Goal: Information Seeking & Learning: Learn about a topic

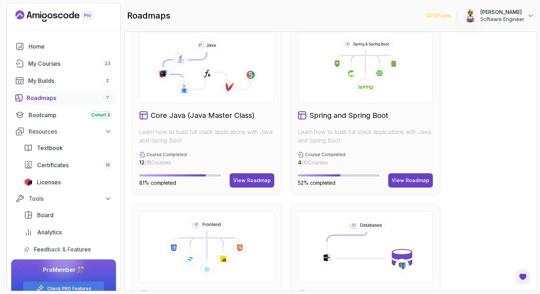
scroll to position [200, 0]
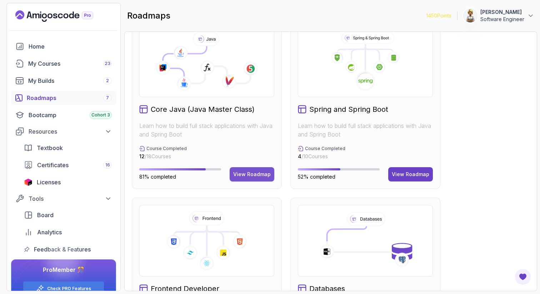
click at [255, 174] on div "View Roadmap" at bounding box center [252, 174] width 38 height 7
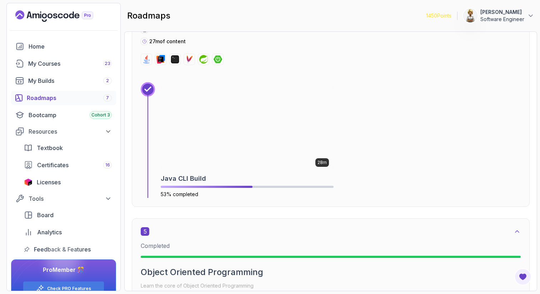
scroll to position [1151, 0]
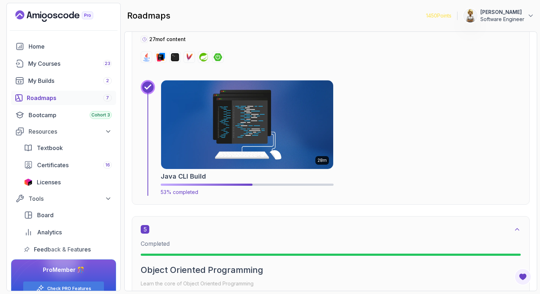
click at [276, 111] on img at bounding box center [247, 124] width 181 height 93
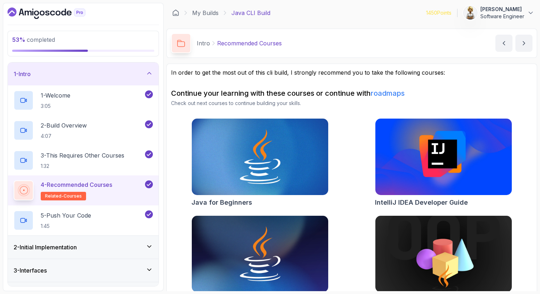
click at [148, 72] on icon at bounding box center [149, 73] width 7 height 7
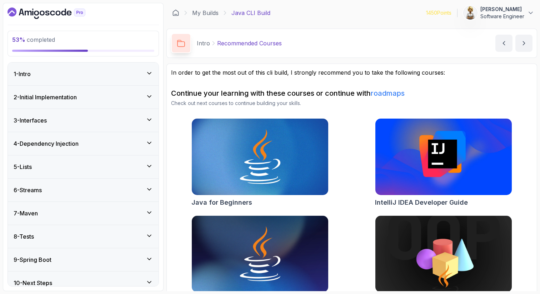
click at [149, 168] on icon at bounding box center [149, 166] width 7 height 7
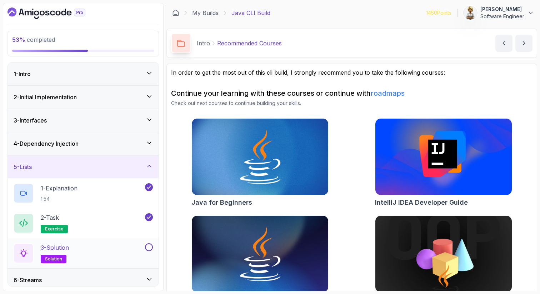
click at [120, 250] on div "3 - Solution solution" at bounding box center [79, 253] width 130 height 20
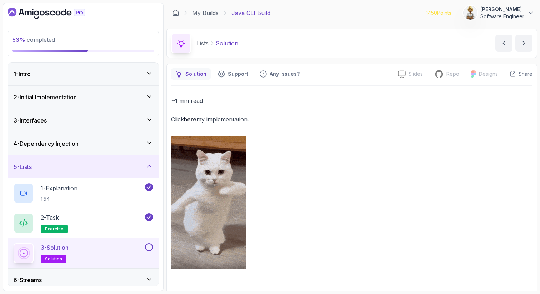
click at [151, 246] on button at bounding box center [149, 247] width 8 height 8
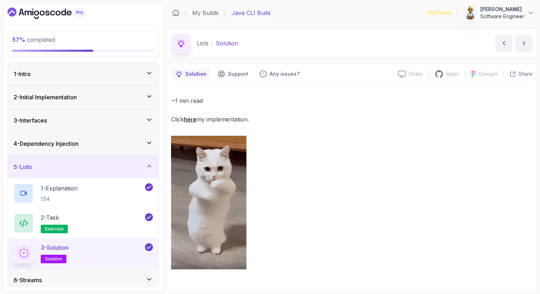
click at [151, 164] on icon at bounding box center [149, 166] width 7 height 7
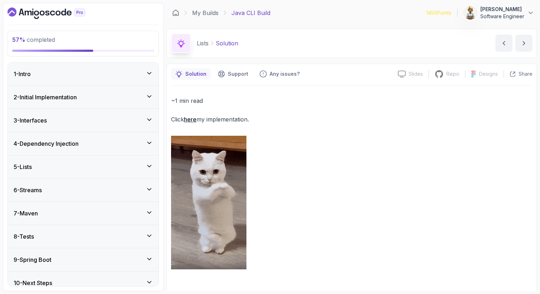
click at [150, 187] on icon at bounding box center [149, 189] width 7 height 7
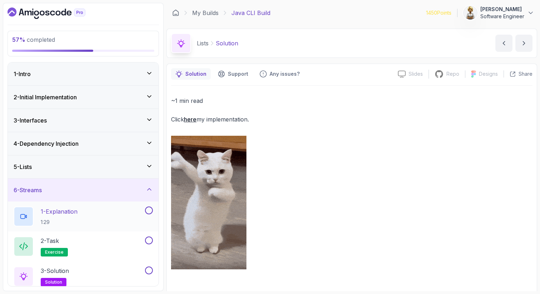
click at [126, 206] on div "1 - Explanation 1:29" at bounding box center [83, 217] width 151 height 30
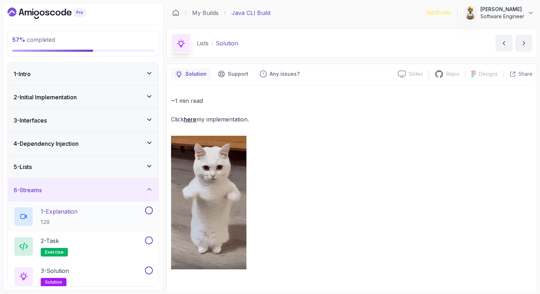
click at [97, 216] on div "1 - Explanation 1:29" at bounding box center [79, 217] width 130 height 20
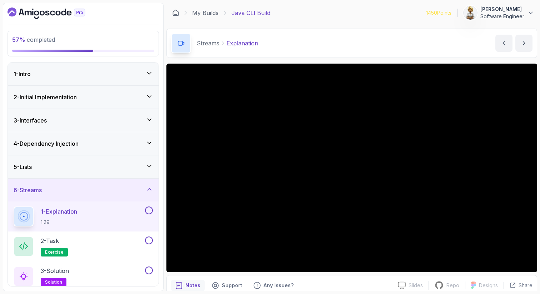
click at [100, 213] on div "1 - Explanation 1:29" at bounding box center [79, 217] width 130 height 20
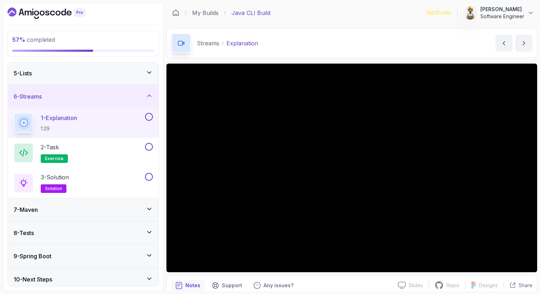
scroll to position [98, 0]
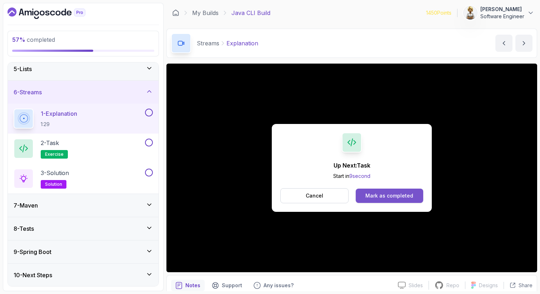
click at [381, 196] on div "Mark as completed" at bounding box center [390, 195] width 48 height 7
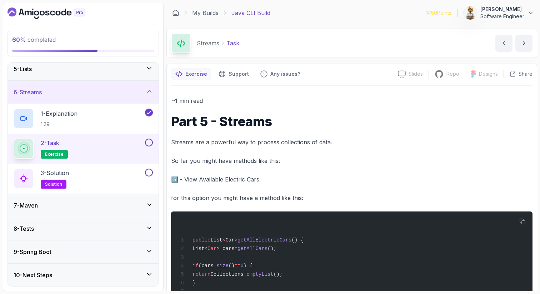
click at [185, 143] on p "Streams are a powerful way to process collections of data." at bounding box center [352, 142] width 362 height 10
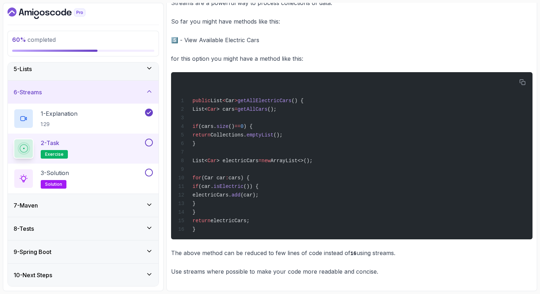
scroll to position [145, 0]
click at [212, 98] on span "List" at bounding box center [217, 101] width 12 height 6
click at [265, 98] on span "getAllElectricCars" at bounding box center [265, 101] width 54 height 6
drag, startPoint x: 302, startPoint y: 98, endPoint x: 241, endPoint y: 98, distance: 60.8
click at [241, 98] on div "public List < Car > getAllElectricCars () { List< Car > cars = getAllCars (); i…" at bounding box center [352, 155] width 350 height 159
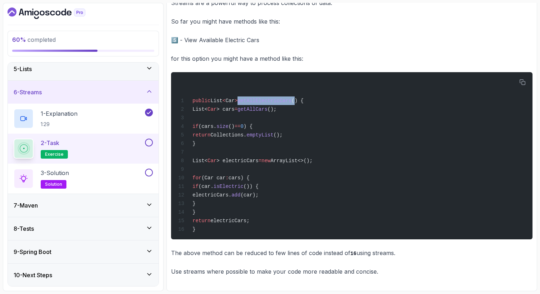
click at [120, 142] on div "2 - Task exercise" at bounding box center [79, 149] width 130 height 20
click at [151, 142] on button at bounding box center [149, 143] width 8 height 8
click at [108, 174] on div "3 - Solution solution" at bounding box center [79, 179] width 130 height 20
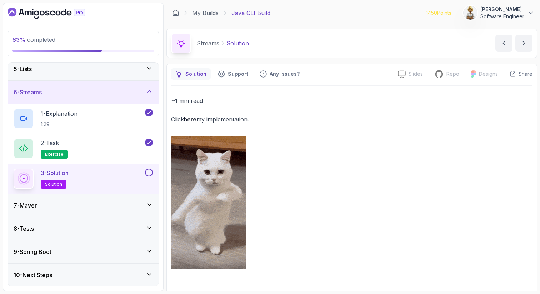
click at [194, 119] on link "here" at bounding box center [190, 119] width 13 height 7
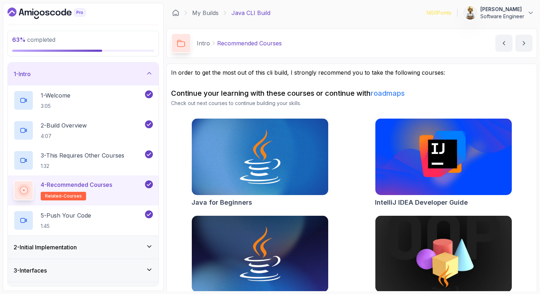
click at [148, 73] on icon at bounding box center [150, 73] width 4 height 2
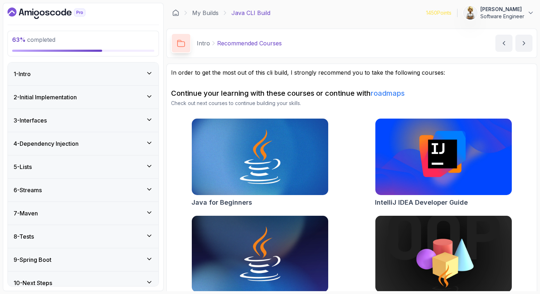
click at [147, 190] on icon at bounding box center [149, 189] width 7 height 7
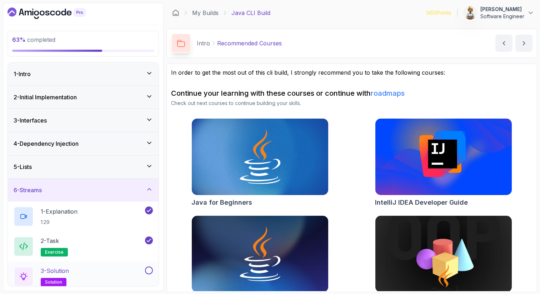
click at [149, 270] on button at bounding box center [149, 271] width 8 height 8
click at [150, 188] on icon at bounding box center [149, 189] width 7 height 7
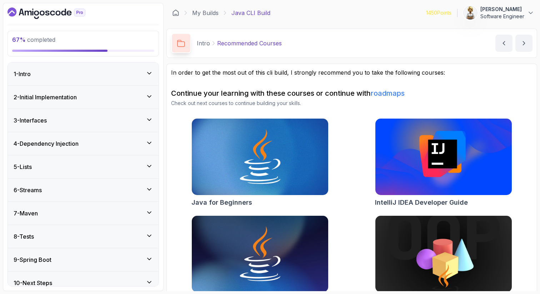
click at [150, 211] on icon at bounding box center [149, 212] width 7 height 7
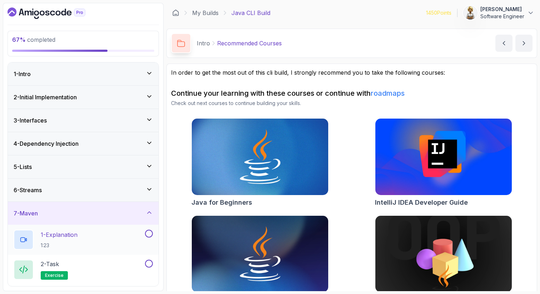
click at [120, 235] on div "1 - Explanation 1:23" at bounding box center [79, 240] width 130 height 20
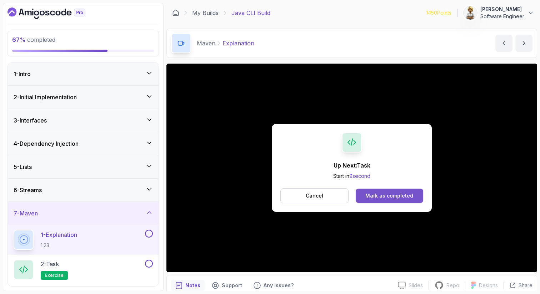
click at [384, 198] on div "Mark as completed" at bounding box center [390, 195] width 48 height 7
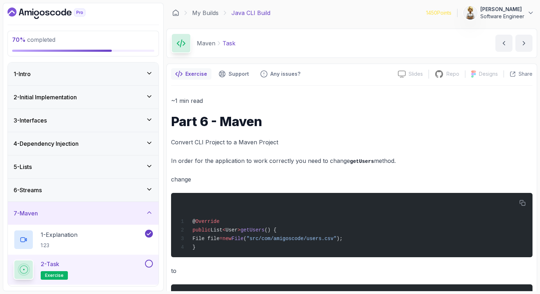
click at [310, 181] on p "change" at bounding box center [352, 179] width 362 height 10
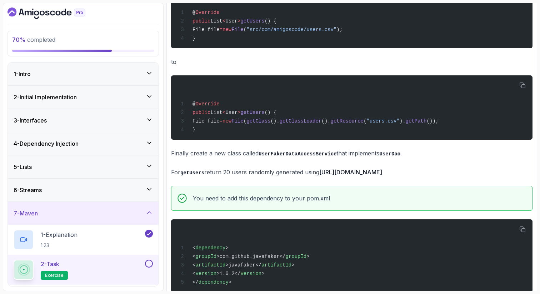
scroll to position [214, 0]
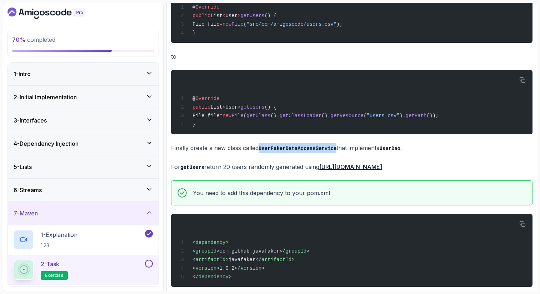
drag, startPoint x: 338, startPoint y: 152, endPoint x: 260, endPoint y: 152, distance: 78.6
click at [260, 152] on p "Finally create a new class called UserFakerDataAccessService that implements Us…" at bounding box center [352, 148] width 362 height 10
copy code "UserFakerDataAccessService"
click at [264, 108] on span "getUsers" at bounding box center [253, 107] width 24 height 6
click at [257, 123] on div "@ Override public List < User > getUsers () { File file = new File ( getClass (…" at bounding box center [352, 102] width 350 height 56
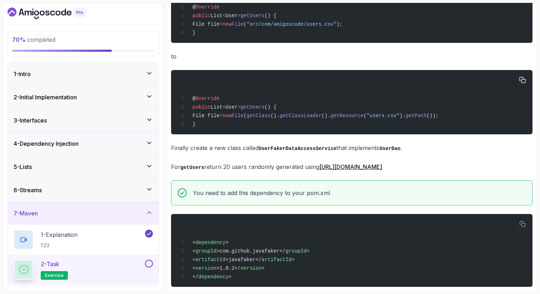
click at [265, 109] on span "getUsers" at bounding box center [253, 107] width 24 height 6
click at [427, 116] on span "getPath" at bounding box center [416, 116] width 21 height 6
click at [341, 67] on div "~1 min read Part 6 - Maven Convert CLI Project to a Maven Project In order for …" at bounding box center [352, 93] width 362 height 424
drag, startPoint x: 338, startPoint y: 151, endPoint x: 258, endPoint y: 152, distance: 79.7
click at [259, 152] on p "Finally create a new class called UserFakerDataAccessService that implements Us…" at bounding box center [352, 148] width 362 height 10
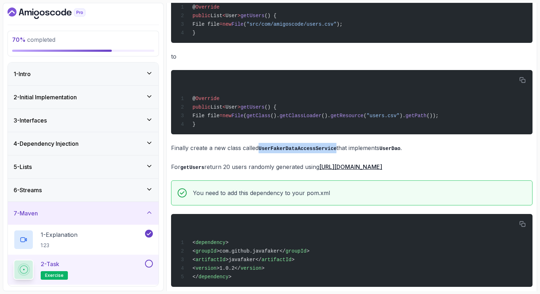
copy code "UserFakerDataAccessService"
click at [184, 153] on p "Finally create a new class called UserFakerDataAccessService that implements Us…" at bounding box center [352, 148] width 362 height 10
click at [231, 152] on p "Finally create a new class called UserFakerDataAccessService that implements Us…" at bounding box center [352, 148] width 362 height 10
click at [257, 152] on p "Finally create a new class called UserFakerDataAccessService that implements Us…" at bounding box center [352, 148] width 362 height 10
click at [299, 151] on code "UserFakerDataAccessService" at bounding box center [298, 149] width 78 height 6
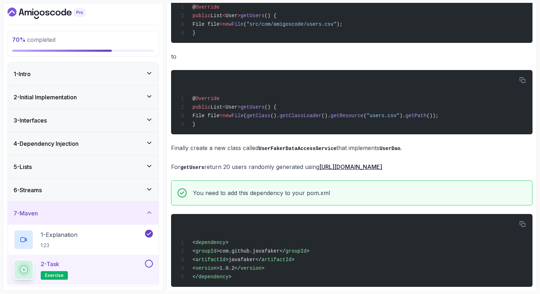
click at [358, 152] on p "Finally create a new class called UserFakerDataAccessService that implements Us…" at bounding box center [352, 148] width 362 height 10
click at [206, 171] on p "For getUsers return 20 users randomly generated using https://github.com/DiUS/j…" at bounding box center [352, 167] width 362 height 10
click at [233, 171] on p "For getUsers return 20 users randomly generated using https://github.com/DiUS/j…" at bounding box center [352, 167] width 362 height 10
click at [263, 170] on p "For getUsers return 20 users randomly generated using https://github.com/DiUS/j…" at bounding box center [352, 167] width 362 height 10
click at [311, 172] on p "For getUsers return 20 users randomly generated using https://github.com/DiUS/j…" at bounding box center [352, 167] width 362 height 10
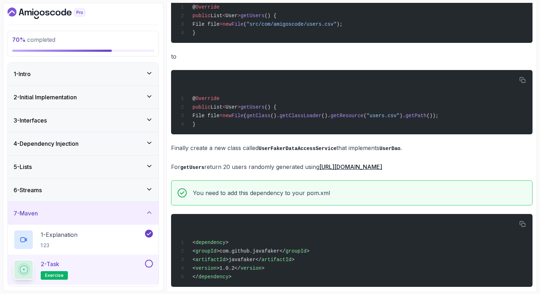
click at [434, 160] on div "~1 min read Part 6 - Maven Convert CLI Project to a Maven Project In order for …" at bounding box center [352, 93] width 362 height 424
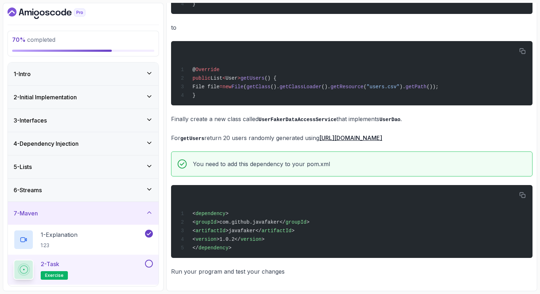
scroll to position [248, 0]
click at [110, 260] on div "2 - Task exercise" at bounding box center [79, 270] width 130 height 20
click at [131, 262] on div "2 - Task exercise" at bounding box center [79, 270] width 130 height 20
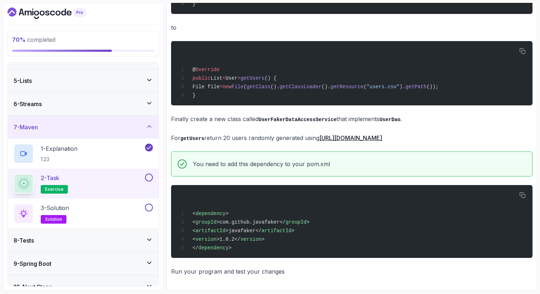
scroll to position [98, 0]
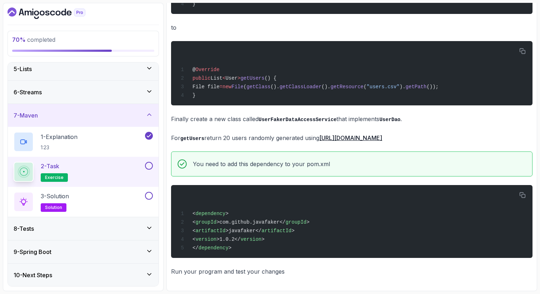
click at [149, 164] on button at bounding box center [149, 166] width 8 height 8
click at [122, 196] on div "3 - Solution solution" at bounding box center [79, 202] width 130 height 20
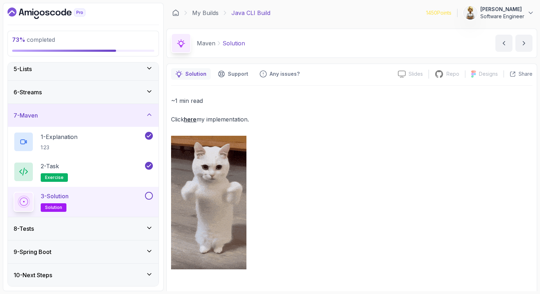
click at [193, 120] on link "here" at bounding box center [190, 119] width 13 height 7
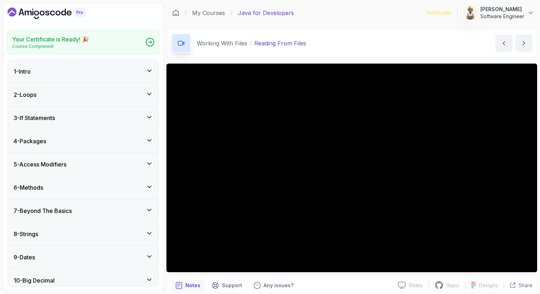
scroll to position [257, 0]
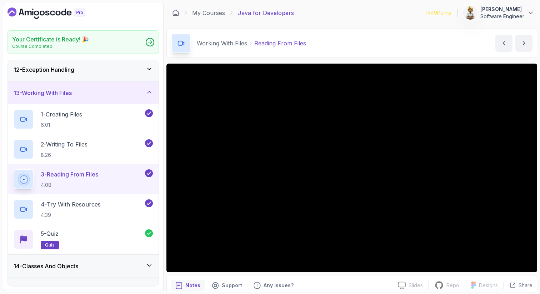
click at [152, 89] on icon at bounding box center [149, 92] width 7 height 7
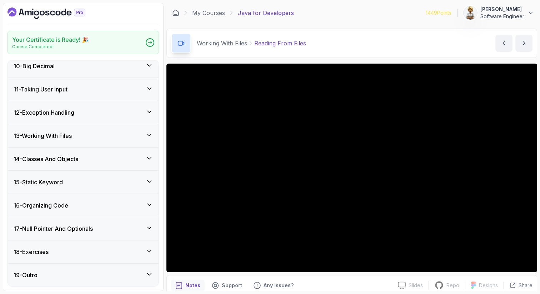
scroll to position [215, 0]
click at [150, 203] on icon at bounding box center [149, 204] width 7 height 7
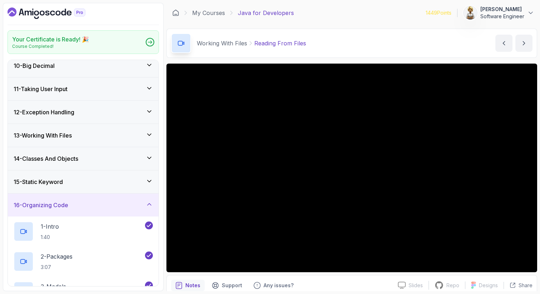
click at [150, 203] on icon at bounding box center [149, 204] width 7 height 7
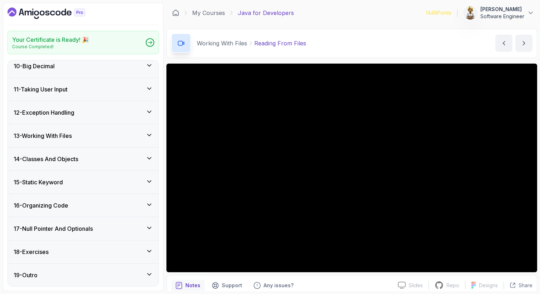
click at [151, 202] on icon at bounding box center [149, 204] width 7 height 7
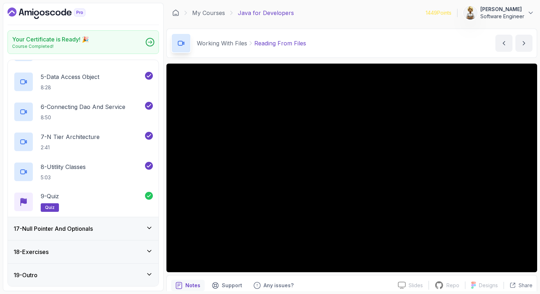
scroll to position [485, 0]
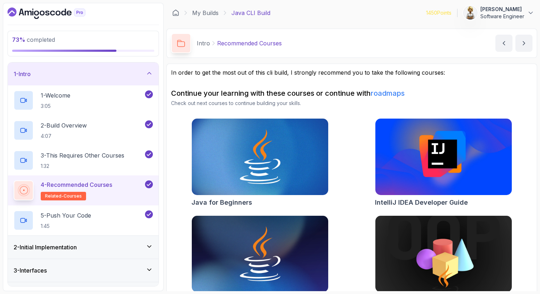
click at [151, 75] on icon at bounding box center [149, 73] width 7 height 7
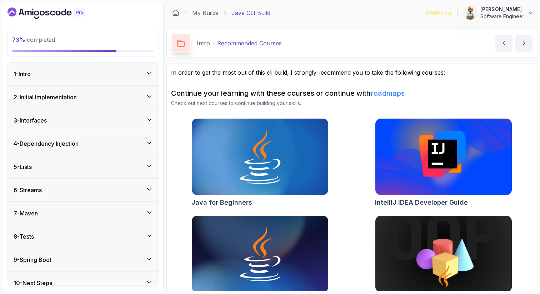
click at [150, 212] on icon at bounding box center [150, 213] width 4 height 2
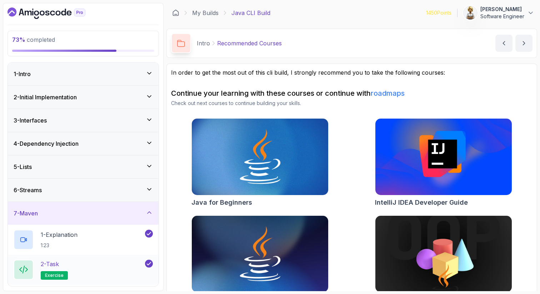
click at [122, 268] on div "2 - Task exercise" at bounding box center [79, 270] width 130 height 20
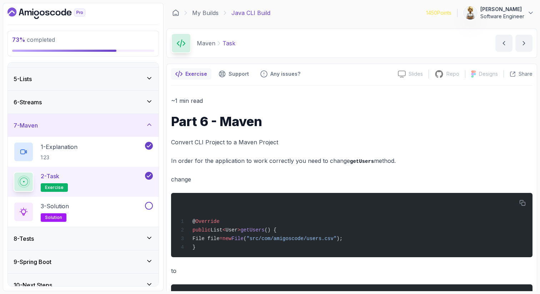
scroll to position [98, 0]
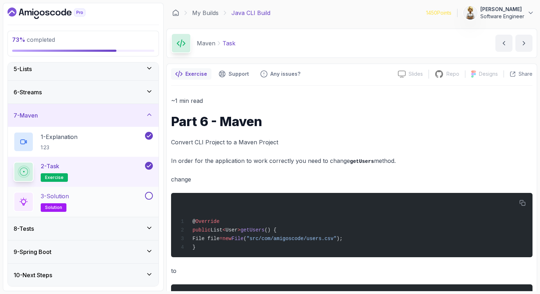
click at [153, 195] on button at bounding box center [149, 196] width 8 height 8
click at [148, 114] on icon at bounding box center [149, 114] width 7 height 7
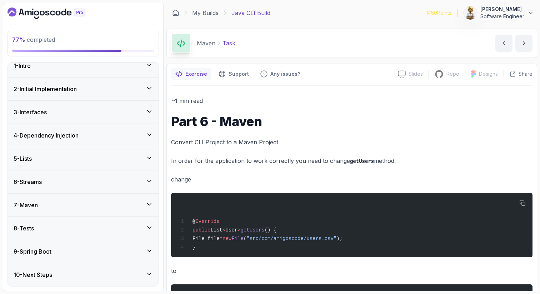
scroll to position [8, 0]
click at [149, 227] on icon at bounding box center [149, 227] width 7 height 7
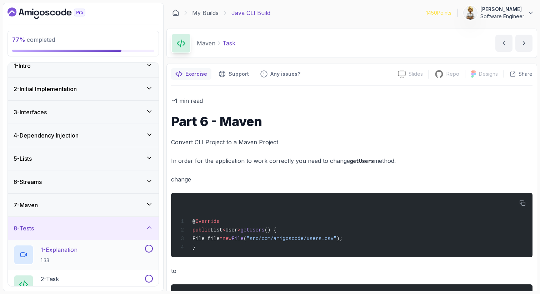
click at [114, 249] on div "1 - Explanation 1:33" at bounding box center [79, 255] width 130 height 20
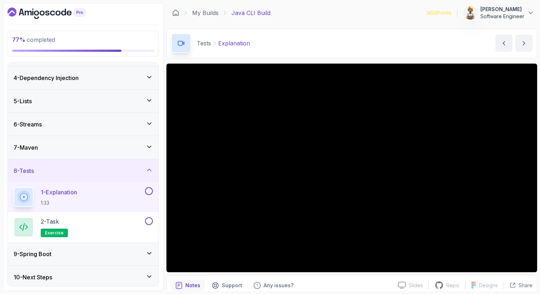
scroll to position [68, 0]
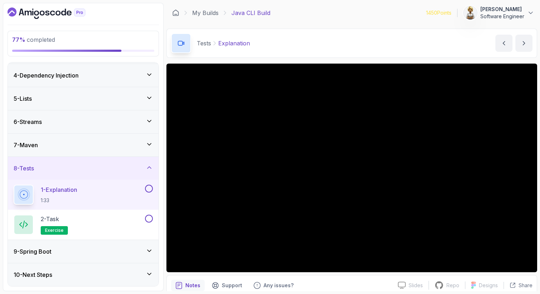
click at [151, 189] on button at bounding box center [149, 189] width 8 height 8
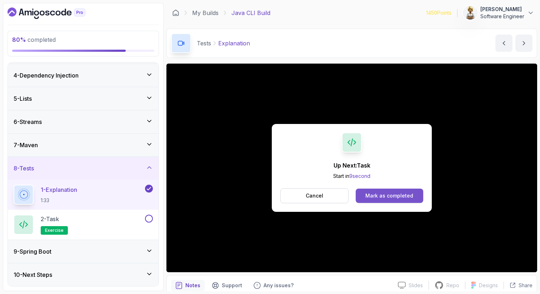
click at [367, 195] on div "Mark as completed" at bounding box center [390, 195] width 48 height 7
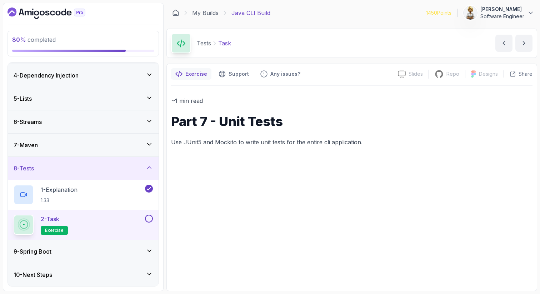
click at [300, 167] on div "~1 min read Part 7 - Unit Tests Use JUnit5 and Mockito to write unit tests for …" at bounding box center [352, 186] width 362 height 201
click at [149, 272] on icon at bounding box center [149, 274] width 7 height 7
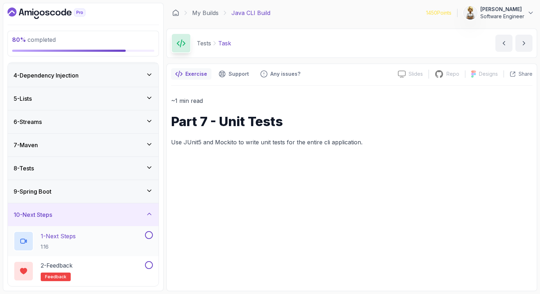
click at [110, 243] on div "1 - Next Steps 1:16" at bounding box center [79, 241] width 130 height 20
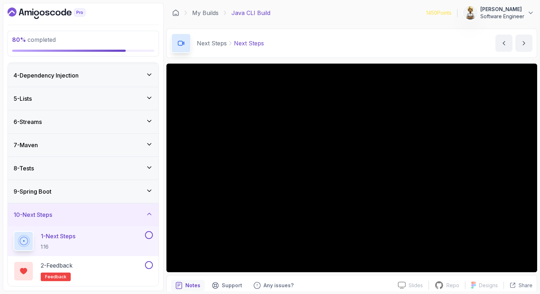
click at [149, 211] on icon at bounding box center [149, 214] width 7 height 7
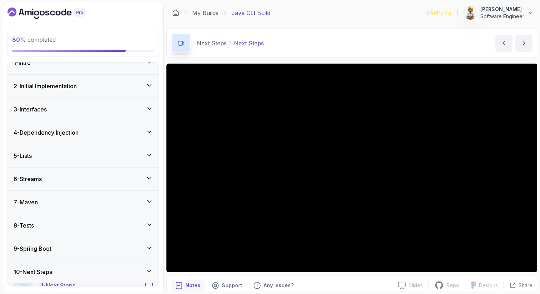
scroll to position [8, 0]
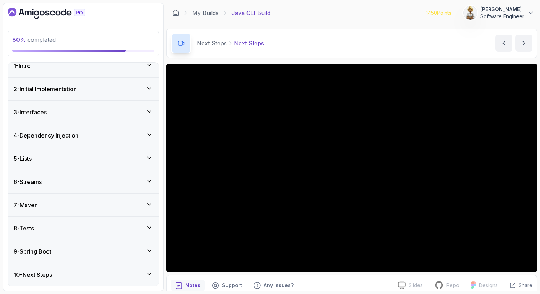
click at [152, 251] on icon at bounding box center [149, 250] width 7 height 7
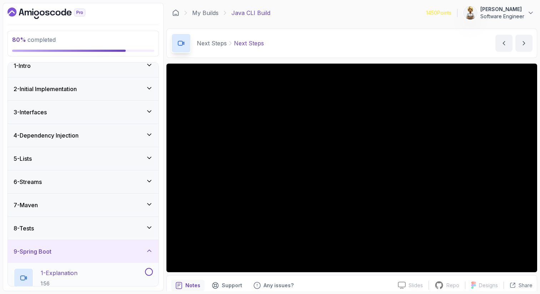
click at [113, 269] on div "1 - Explanation 1:56" at bounding box center [79, 278] width 130 height 20
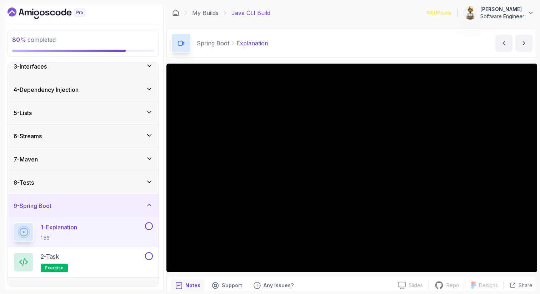
scroll to position [40, 0]
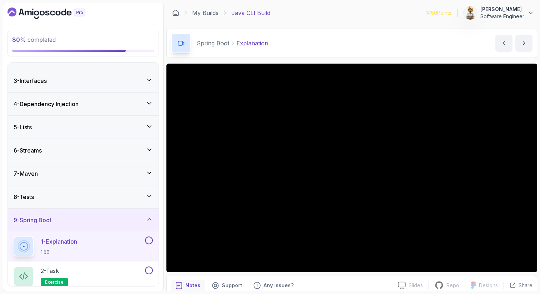
click at [150, 219] on icon at bounding box center [149, 219] width 7 height 7
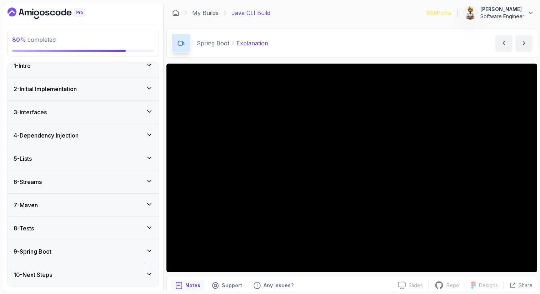
scroll to position [8, 0]
click at [150, 246] on div "9 - Spring Boot" at bounding box center [83, 251] width 151 height 23
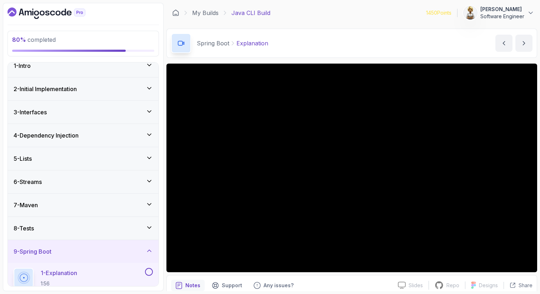
click at [137, 273] on div "1 - Explanation 1:56" at bounding box center [79, 278] width 130 height 20
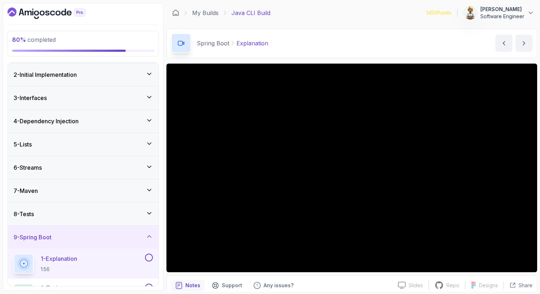
scroll to position [68, 0]
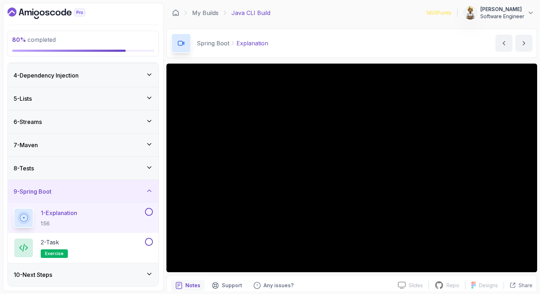
click at [149, 164] on icon at bounding box center [149, 167] width 7 height 7
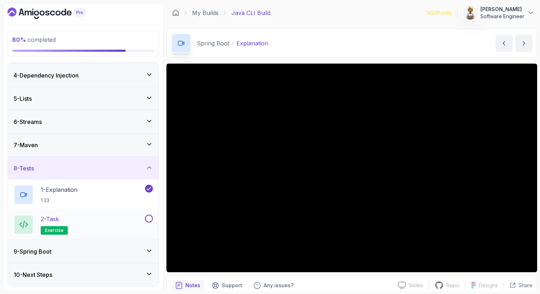
click at [149, 219] on button at bounding box center [149, 219] width 8 height 8
click at [150, 167] on icon at bounding box center [149, 167] width 7 height 7
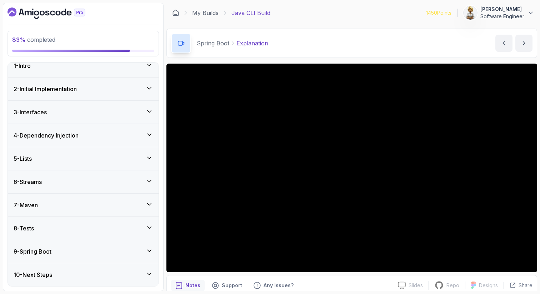
scroll to position [8, 0]
click at [148, 250] on icon at bounding box center [150, 251] width 4 height 2
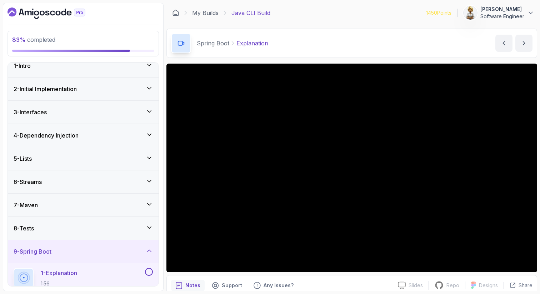
click at [114, 272] on div "1 - Explanation 1:56" at bounding box center [79, 278] width 130 height 20
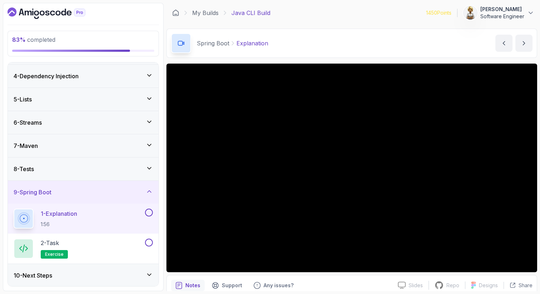
scroll to position [68, 0]
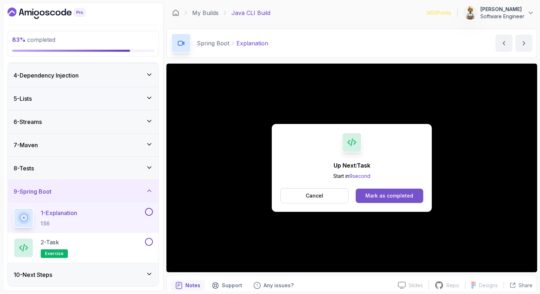
click at [411, 194] on div "Mark as completed" at bounding box center [390, 195] width 48 height 7
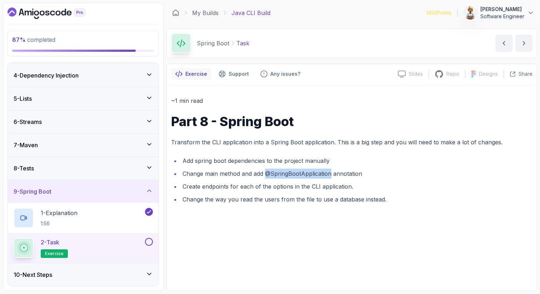
drag, startPoint x: 331, startPoint y: 175, endPoint x: 266, endPoint y: 174, distance: 64.7
click at [266, 174] on li "Change main method and add @SpringBootApplication annotation" at bounding box center [357, 174] width 352 height 10
copy li "@SpringBootApplication"
click at [324, 189] on li "Create endpoints for each of the options in the CLI application." at bounding box center [357, 187] width 352 height 10
click at [345, 184] on li "Create endpoints for each of the options in the CLI application." at bounding box center [357, 187] width 352 height 10
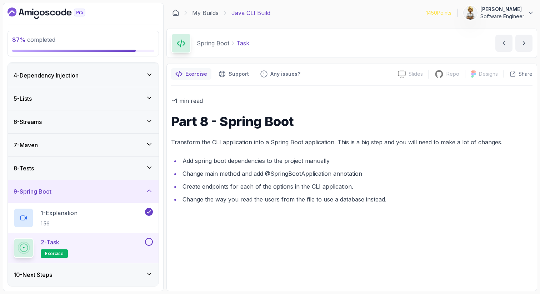
click at [149, 243] on button at bounding box center [149, 242] width 8 height 8
click at [149, 191] on icon at bounding box center [149, 190] width 7 height 7
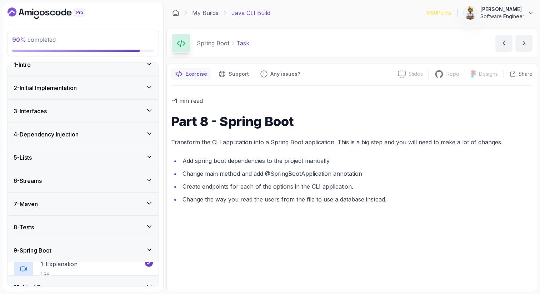
scroll to position [8, 0]
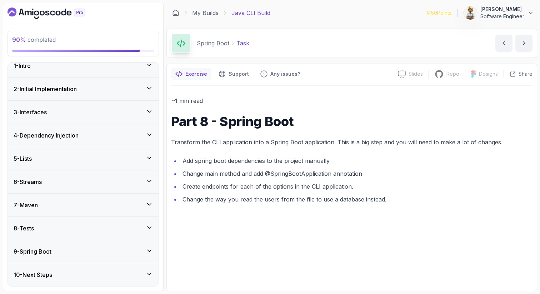
click at [153, 273] on icon at bounding box center [149, 274] width 7 height 7
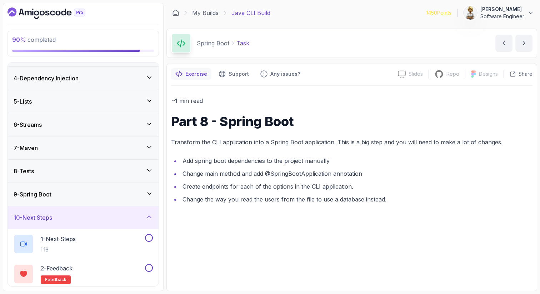
scroll to position [80, 0]
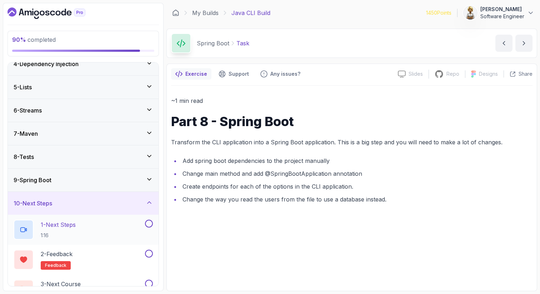
click at [98, 225] on div "1 - Next Steps 1:16" at bounding box center [79, 230] width 130 height 20
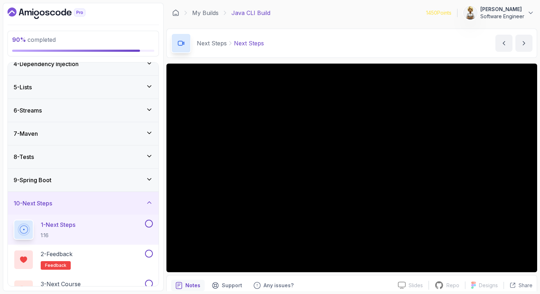
click at [150, 222] on button at bounding box center [149, 224] width 8 height 8
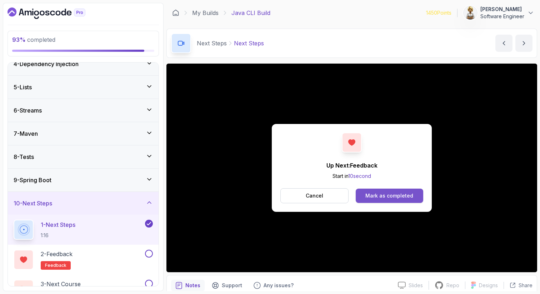
click at [405, 199] on div "Mark as completed" at bounding box center [390, 195] width 48 height 7
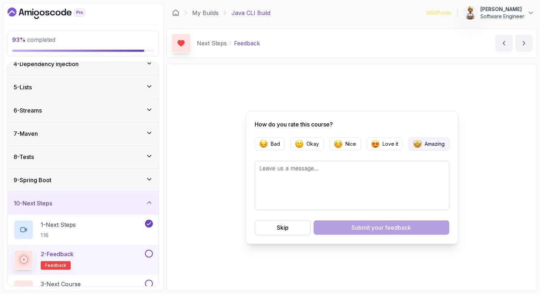
click at [437, 144] on p "Amazing" at bounding box center [435, 143] width 20 height 7
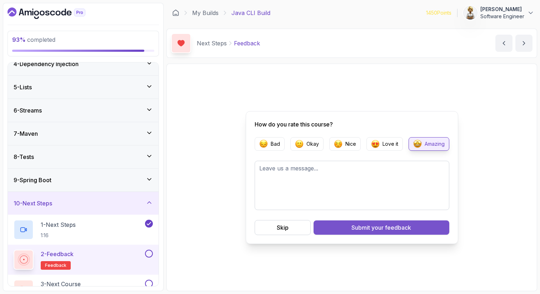
click at [403, 228] on span "your feedback" at bounding box center [392, 227] width 40 height 9
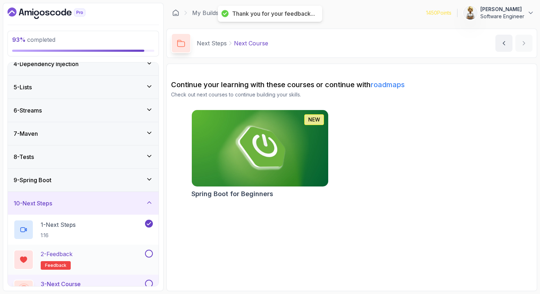
click at [152, 252] on button at bounding box center [149, 254] width 8 height 8
click at [150, 283] on button at bounding box center [149, 284] width 8 height 8
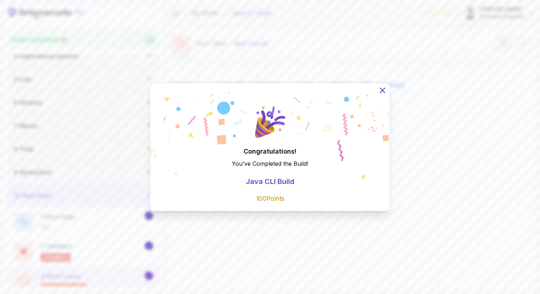
click at [384, 88] on icon at bounding box center [382, 90] width 5 height 5
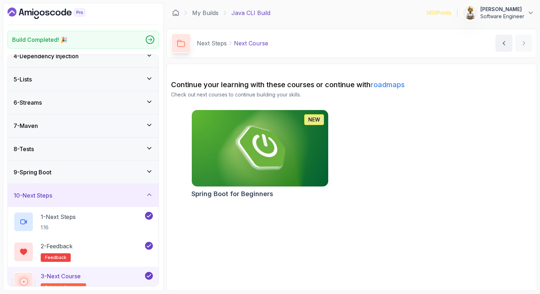
click at [149, 192] on icon at bounding box center [149, 194] width 7 height 7
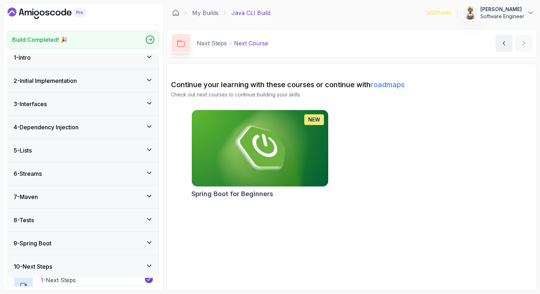
scroll to position [0, 0]
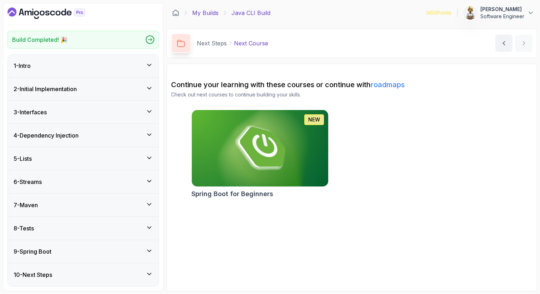
click at [205, 12] on link "My Builds" at bounding box center [205, 13] width 26 height 9
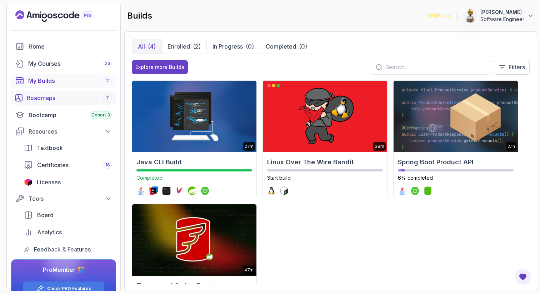
click at [46, 95] on div "Roadmaps 7" at bounding box center [69, 98] width 85 height 9
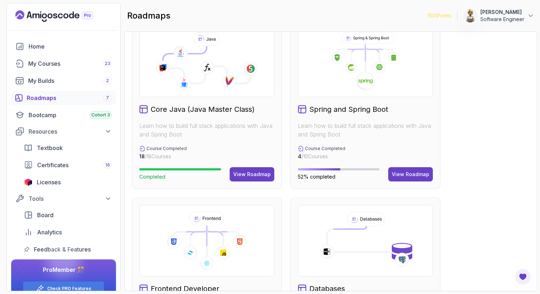
scroll to position [186, 0]
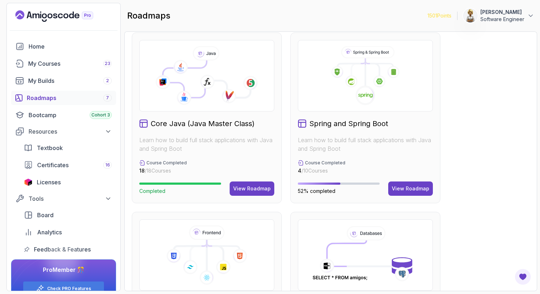
click at [489, 103] on div "Full Stack Professional v2 Master modern full-stack development with React, Nod…" at bounding box center [331, 207] width 398 height 709
click at [53, 229] on span "Analytics" at bounding box center [49, 232] width 25 height 9
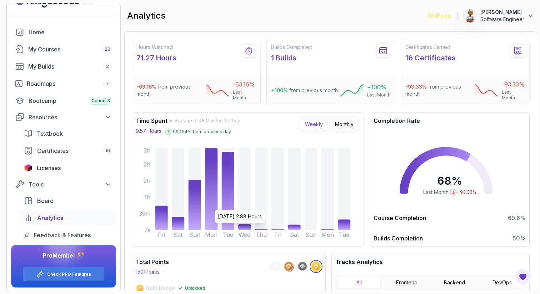
scroll to position [15, 0]
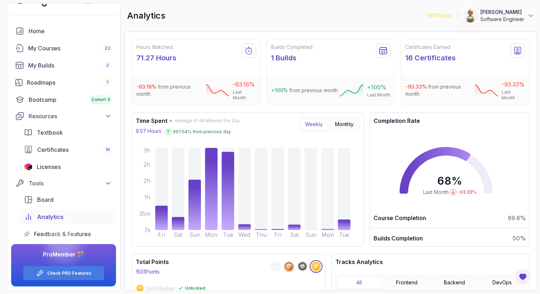
click at [540, 169] on section "1501 Points [PERSON_NAME] Software Engineer Home My Courses 23 My Builds 2 Road…" at bounding box center [270, 147] width 540 height 294
click at [537, 203] on div "Hours Watched 71.27 Hours -63.16 % from previous month -63.16 % Last Month Buil…" at bounding box center [330, 161] width 413 height 260
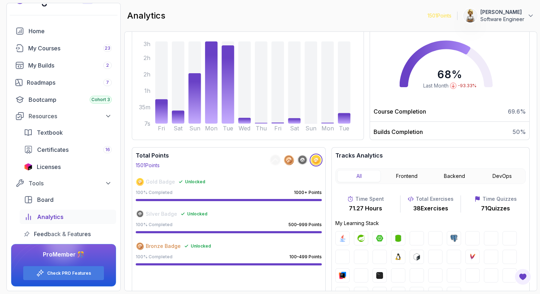
scroll to position [124, 0]
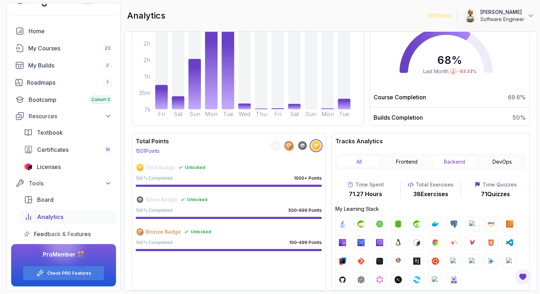
click at [460, 164] on button "Backend" at bounding box center [455, 162] width 44 height 12
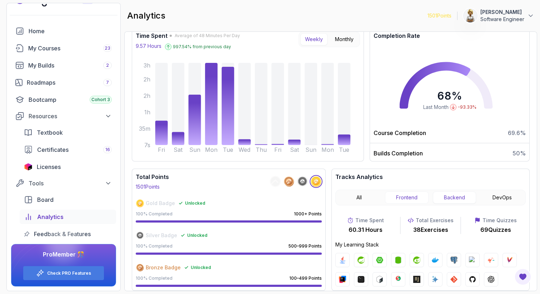
click at [411, 198] on button "Frontend" at bounding box center [407, 198] width 44 height 12
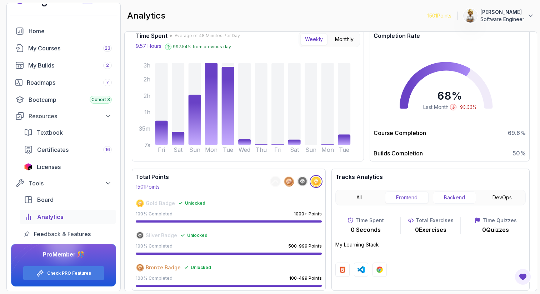
click at [447, 199] on button "Backend" at bounding box center [455, 198] width 44 height 12
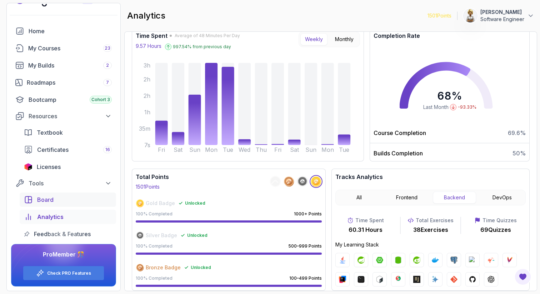
click at [54, 199] on div "Board" at bounding box center [74, 200] width 75 height 9
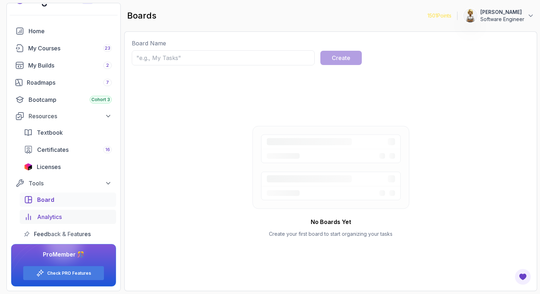
click at [55, 217] on span "Analytics" at bounding box center [49, 217] width 25 height 9
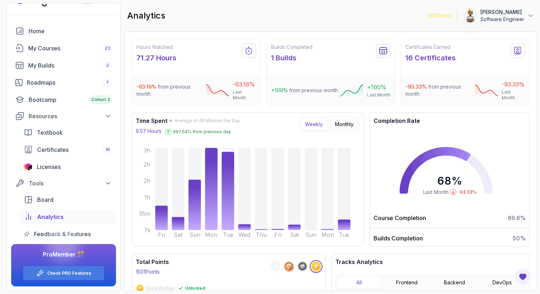
click at [533, 153] on div "Hours Watched 71.27 Hours -63.16 % from previous month -63.16 % Last Month Buil…" at bounding box center [330, 161] width 413 height 260
click at [37, 32] on div "Home" at bounding box center [70, 31] width 83 height 9
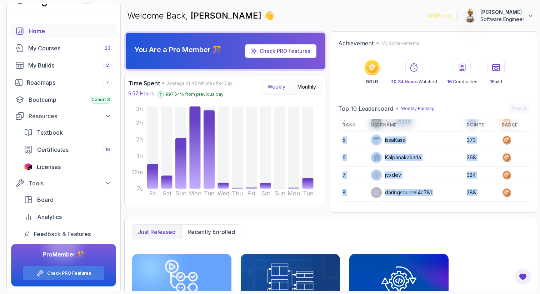
scroll to position [101, 0]
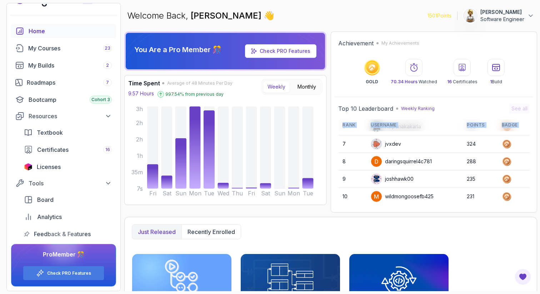
drag, startPoint x: 396, startPoint y: 189, endPoint x: 396, endPoint y: 211, distance: 21.4
click at [396, 211] on div "Achievement My Achievements GOLD 70.34 Hours Watched 16 Certificates 1 Build To…" at bounding box center [434, 121] width 207 height 181
